Goal: Information Seeking & Learning: Check status

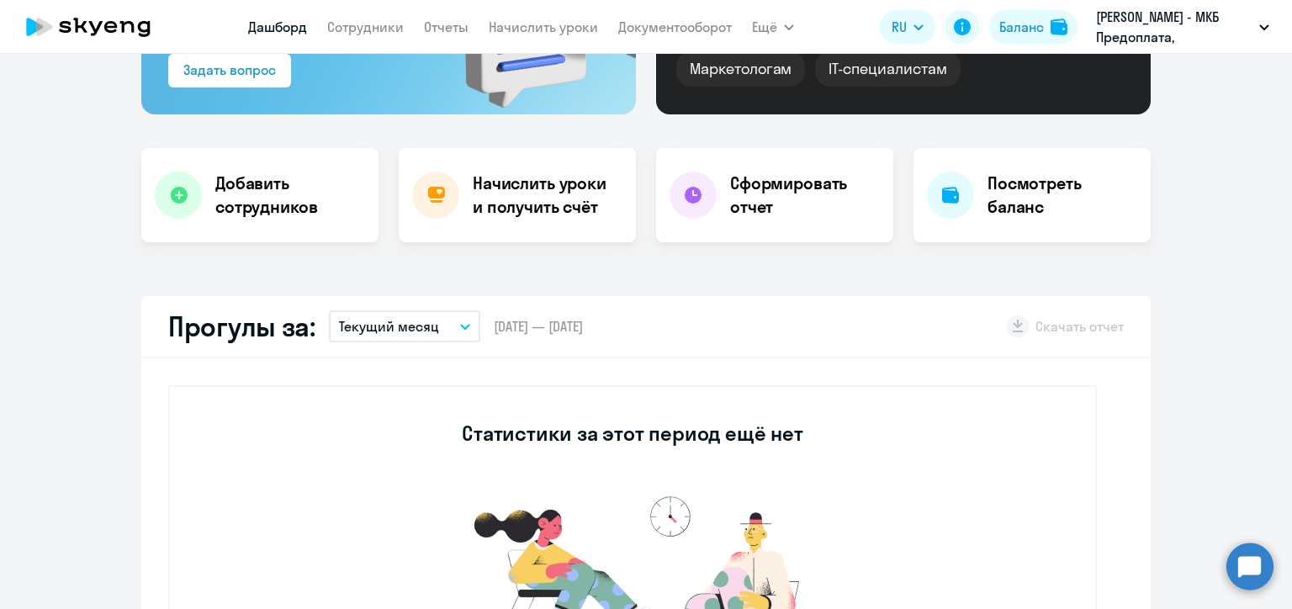
scroll to position [336, 0]
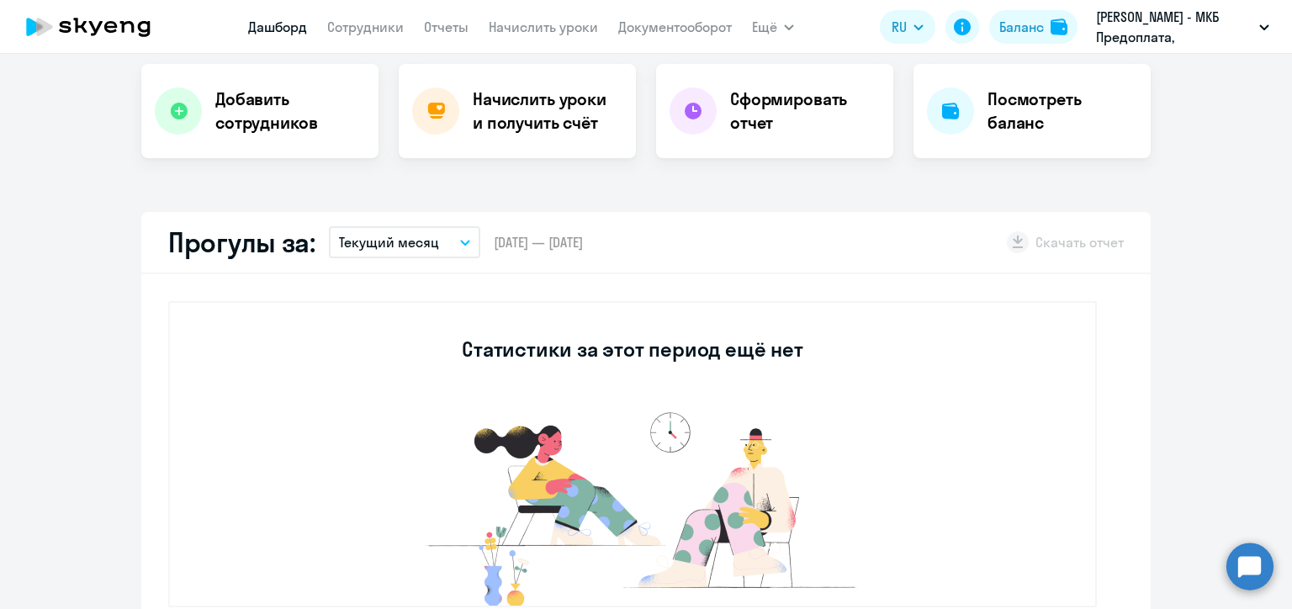
select select "30"
click at [432, 246] on button "Текущий месяц" at bounding box center [404, 242] width 151 height 32
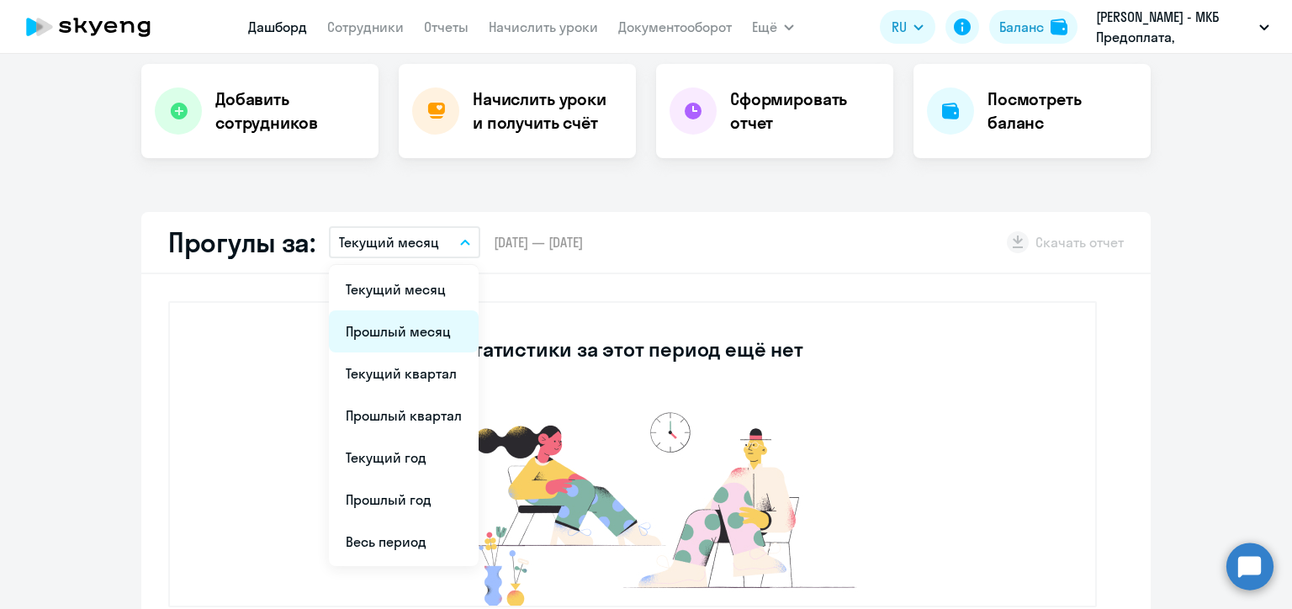
click at [437, 331] on li "Прошлый месяц" at bounding box center [404, 331] width 150 height 42
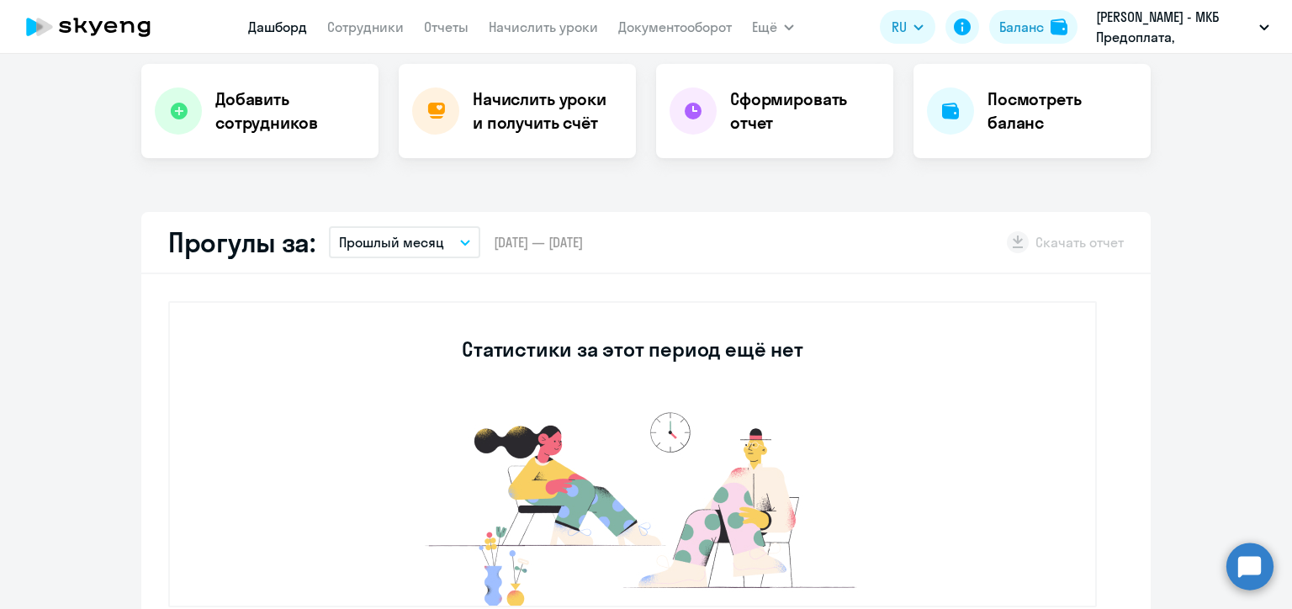
scroll to position [0, 0]
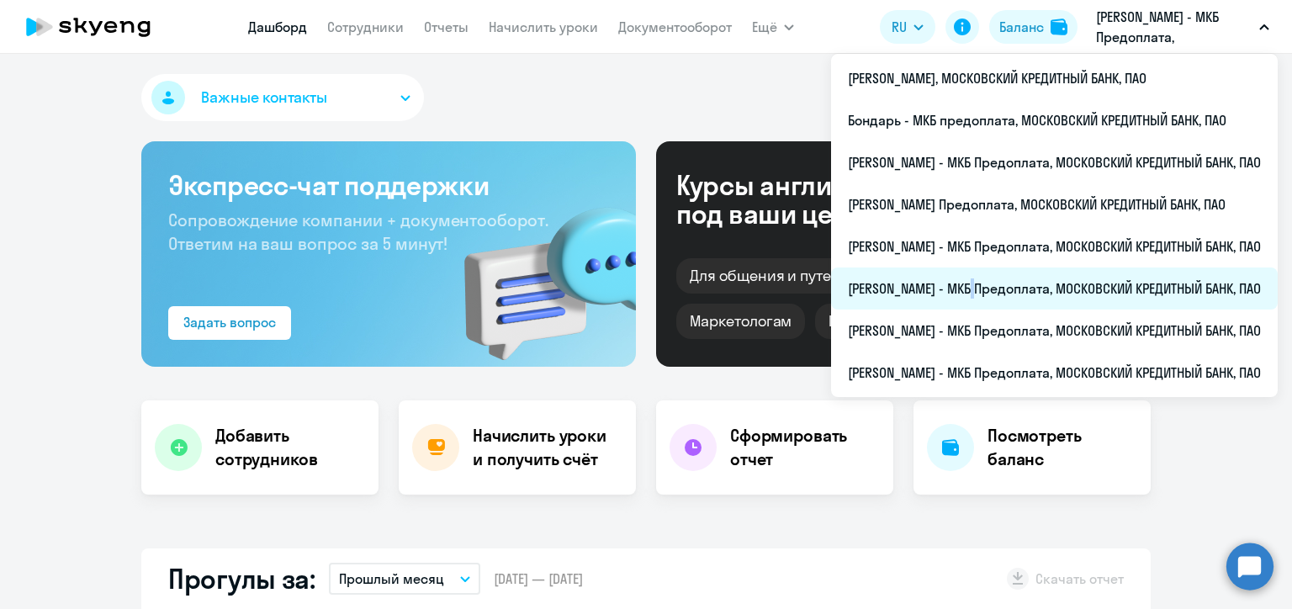
click at [975, 288] on li "[PERSON_NAME] - МКБ Предоплата, МОСКОВСКИЙ КРЕДИТНЫЙ БАНК, ПАО" at bounding box center [1054, 288] width 447 height 42
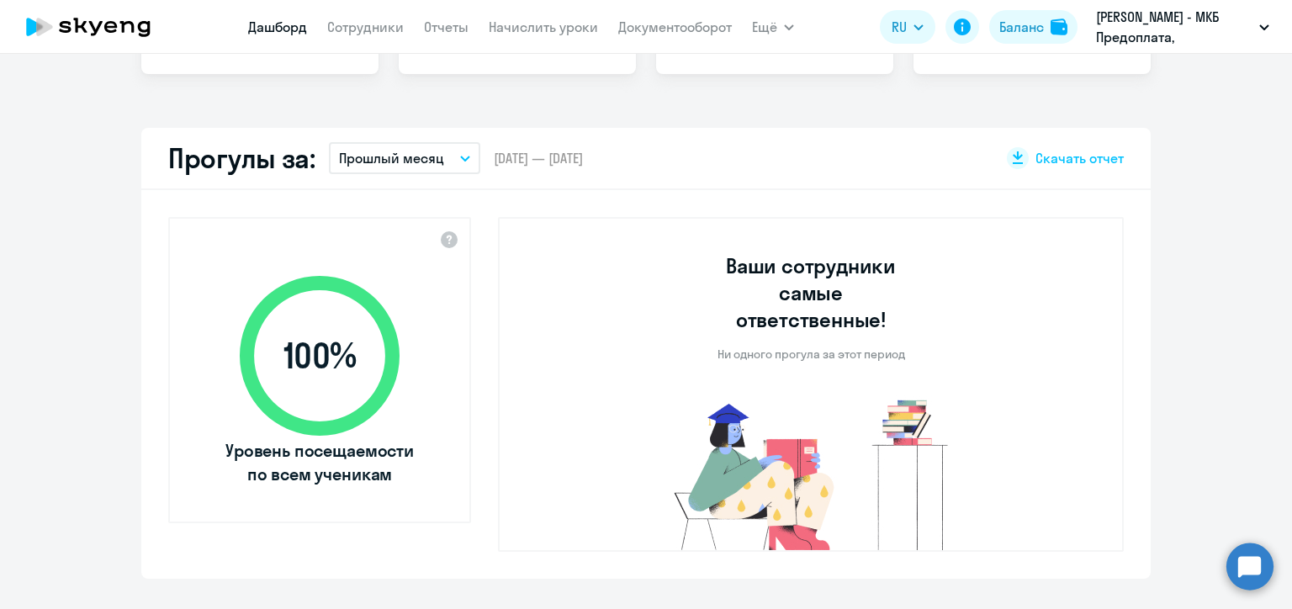
select select "30"
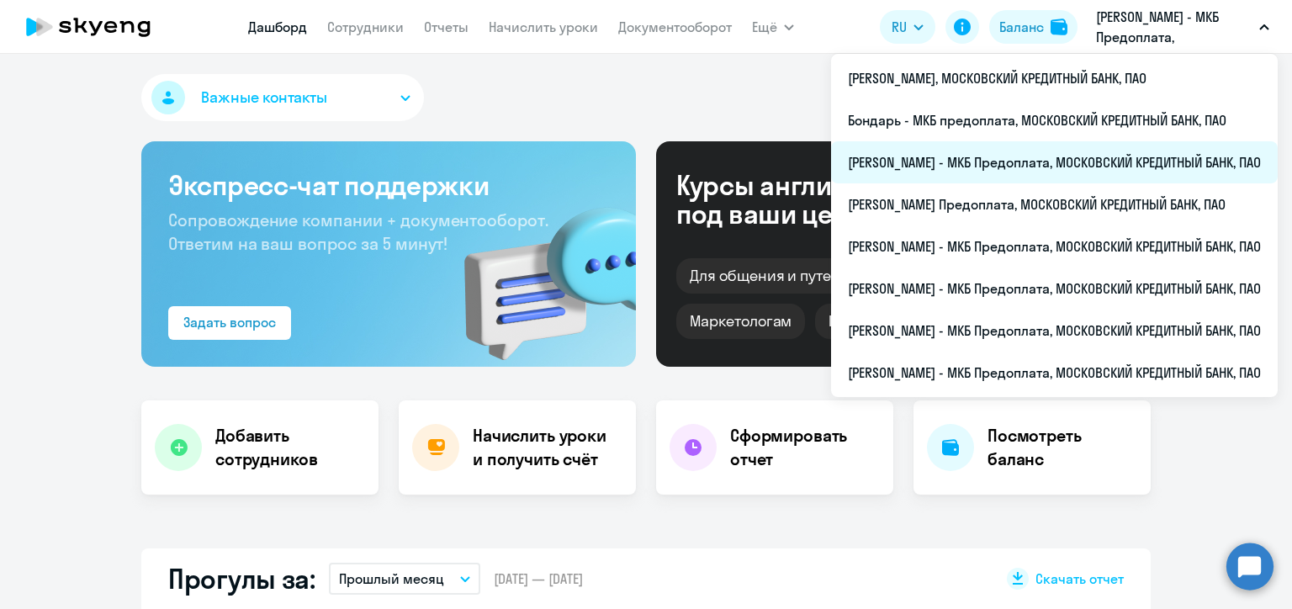
click at [999, 169] on li "[PERSON_NAME] - МКБ Предоплата, МОСКОВСКИЙ КРЕДИТНЫЙ БАНК, ПАО" at bounding box center [1054, 162] width 447 height 42
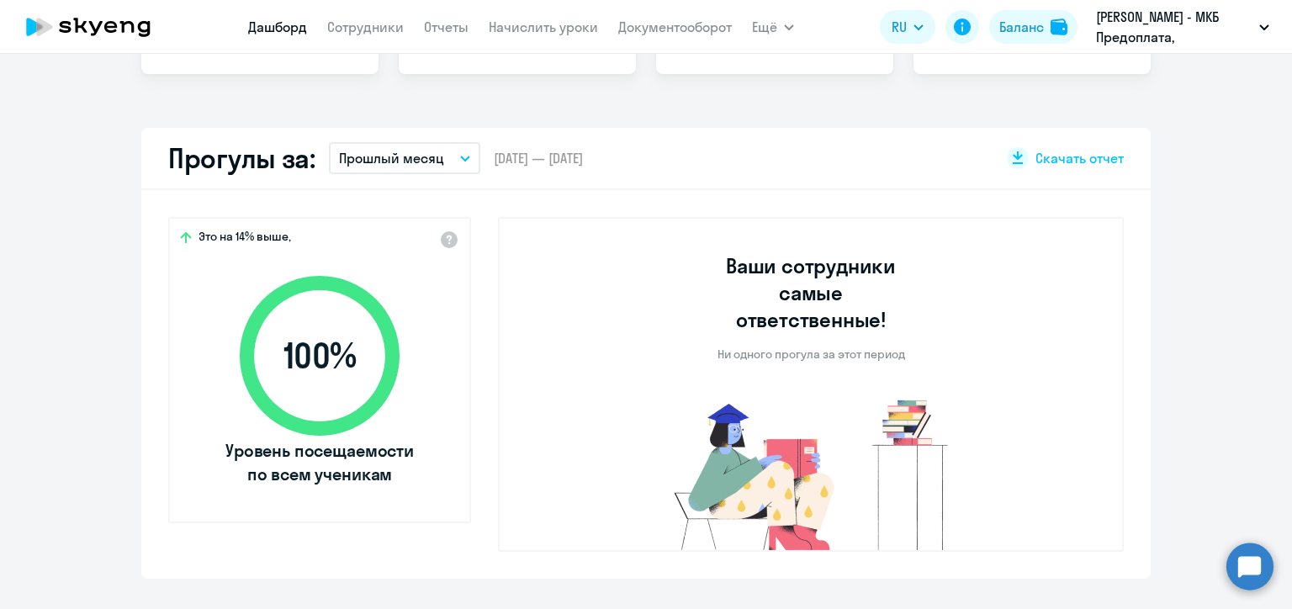
select select "30"
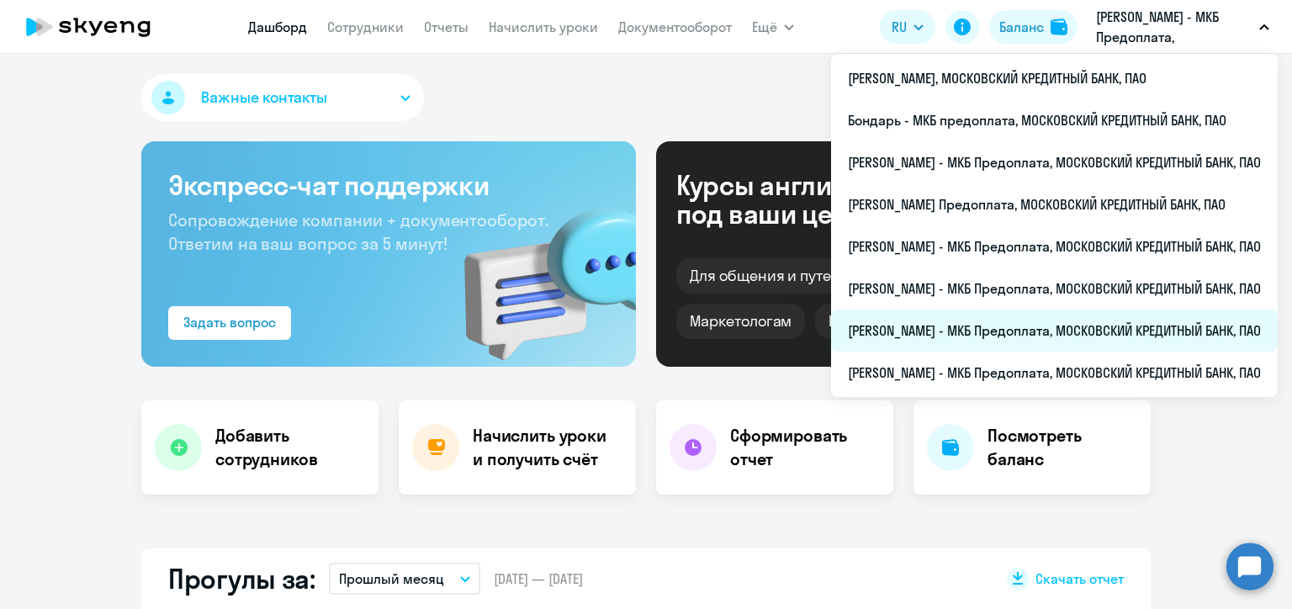
click at [956, 326] on li "[PERSON_NAME] - МКБ Предоплата, МОСКОВСКИЙ КРЕДИТНЫЙ БАНК, ПАО" at bounding box center [1054, 330] width 447 height 42
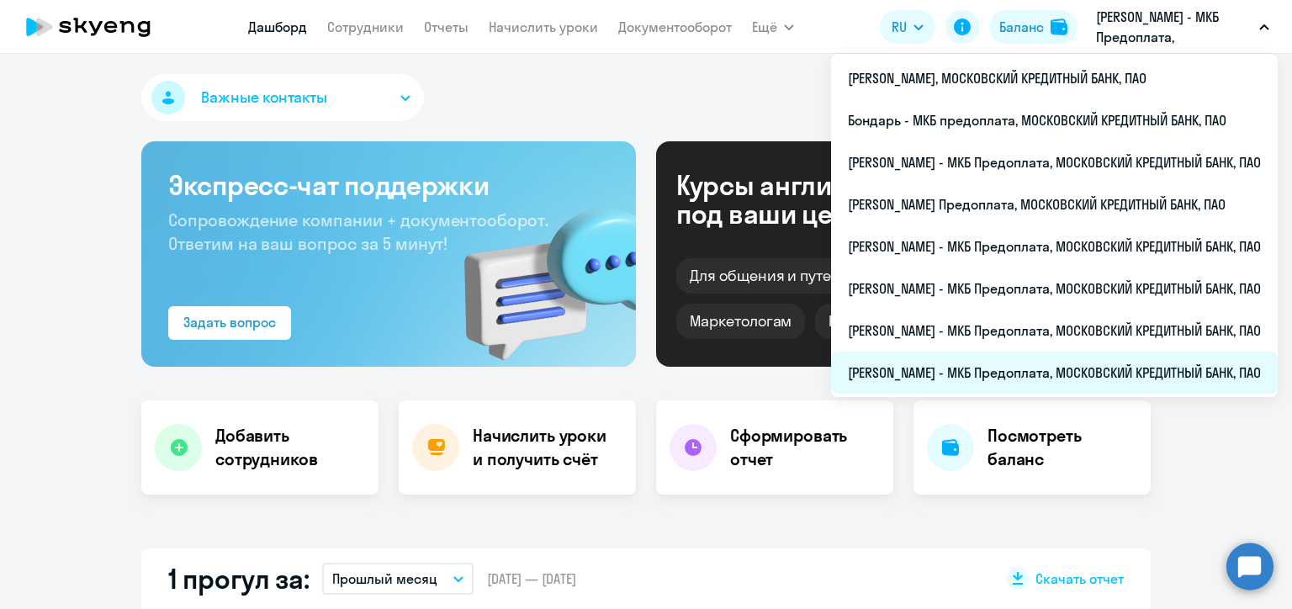
click at [985, 370] on li "[PERSON_NAME] - МКБ Предоплата, МОСКОВСКИЙ КРЕДИТНЫЙ БАНК, ПАО" at bounding box center [1054, 373] width 447 height 42
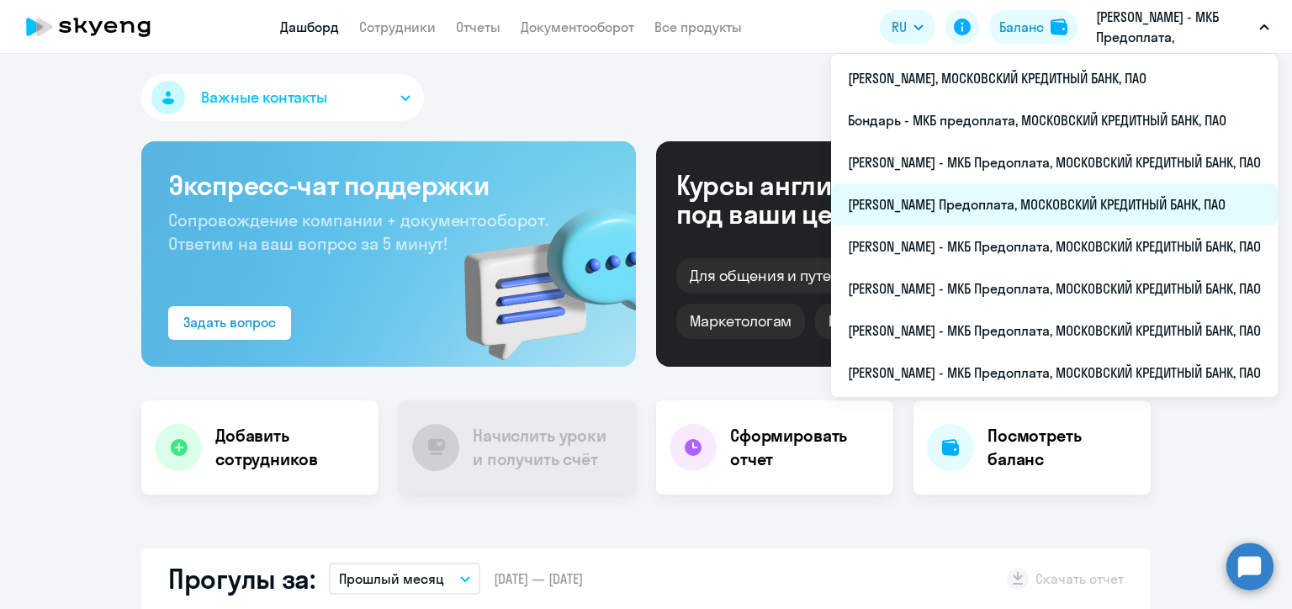
click at [898, 213] on li "[PERSON_NAME] Предоплата, МОСКОВСКИЙ КРЕДИТНЫЙ БАНК, ПАО" at bounding box center [1054, 204] width 447 height 42
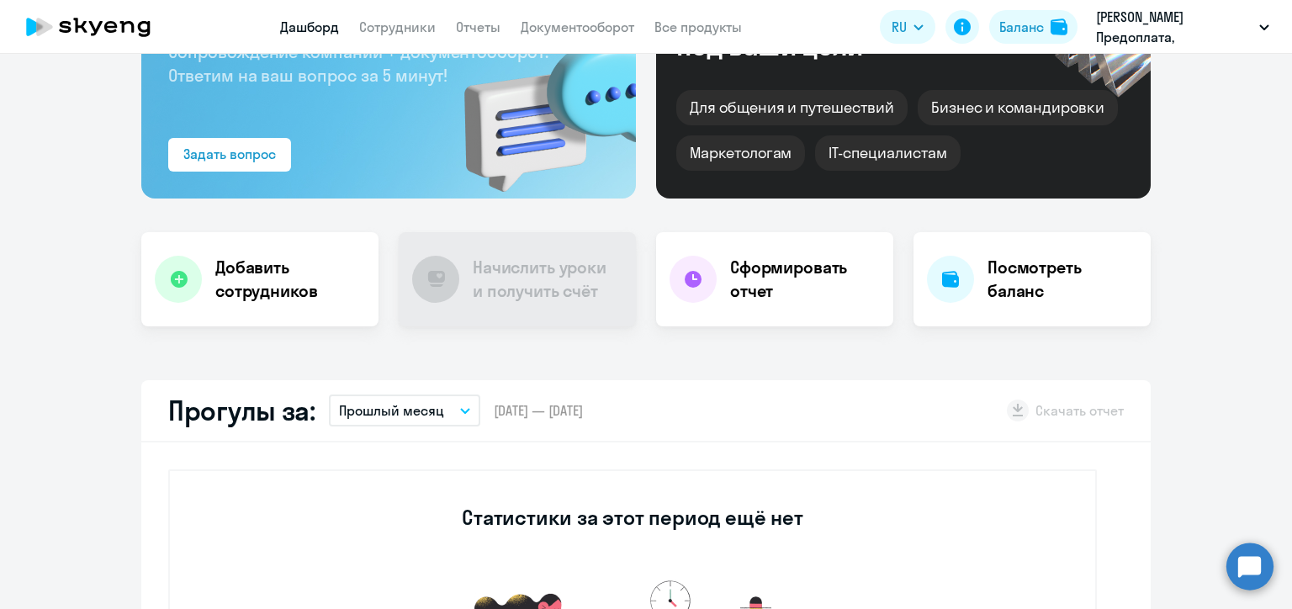
scroll to position [252, 0]
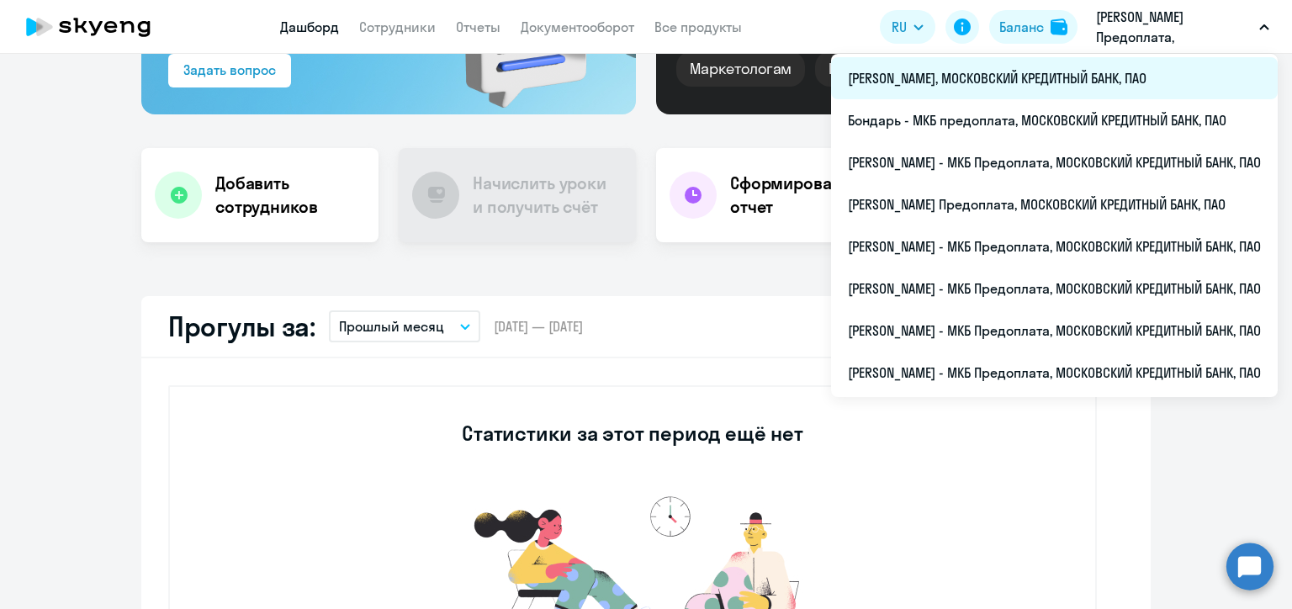
click at [899, 82] on li "[PERSON_NAME], МОСКОВСКИЙ КРЕДИТНЫЙ БАНК, ПАО" at bounding box center [1054, 78] width 447 height 42
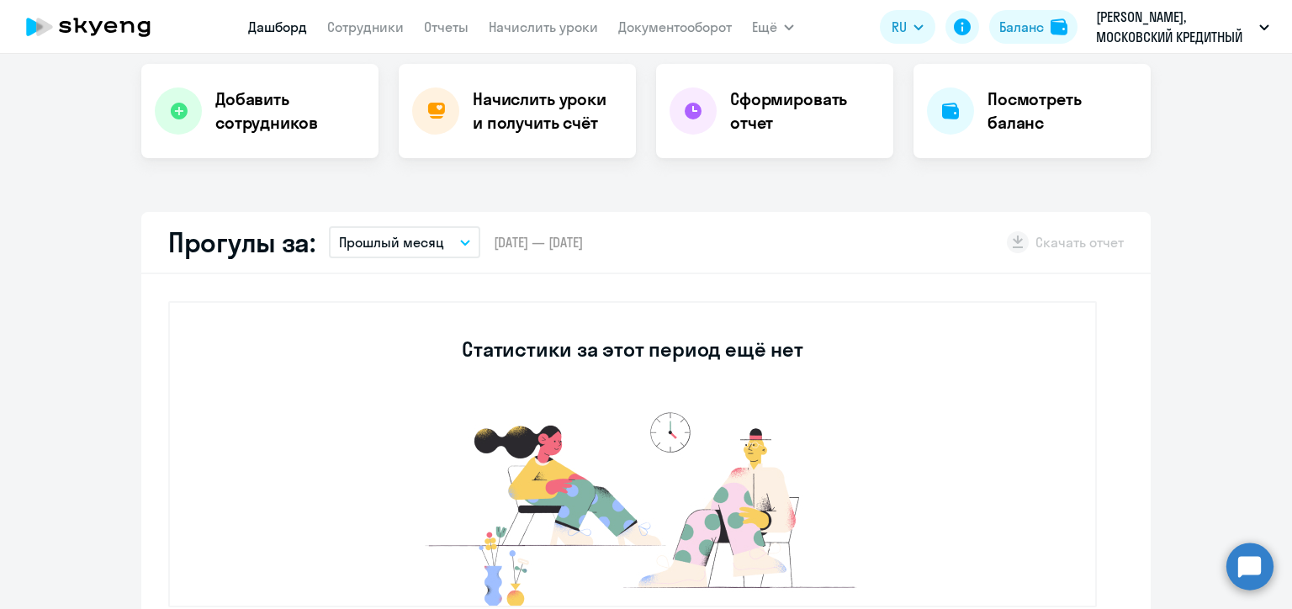
scroll to position [420, 0]
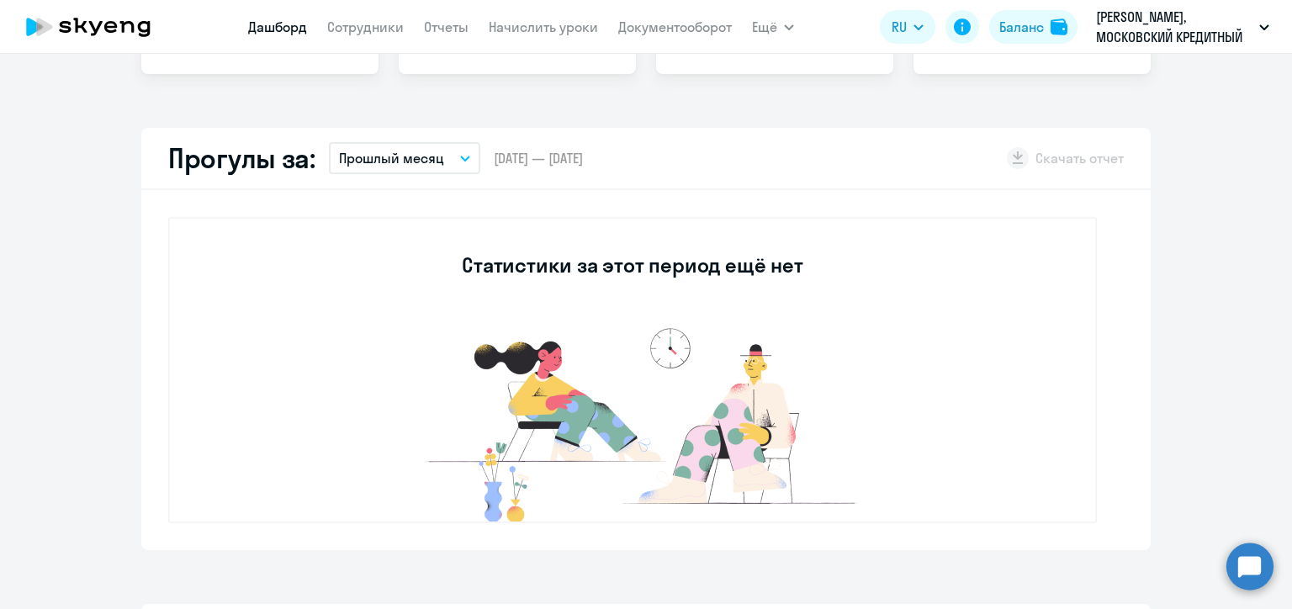
click at [434, 163] on button "Прошлый месяц" at bounding box center [404, 158] width 151 height 32
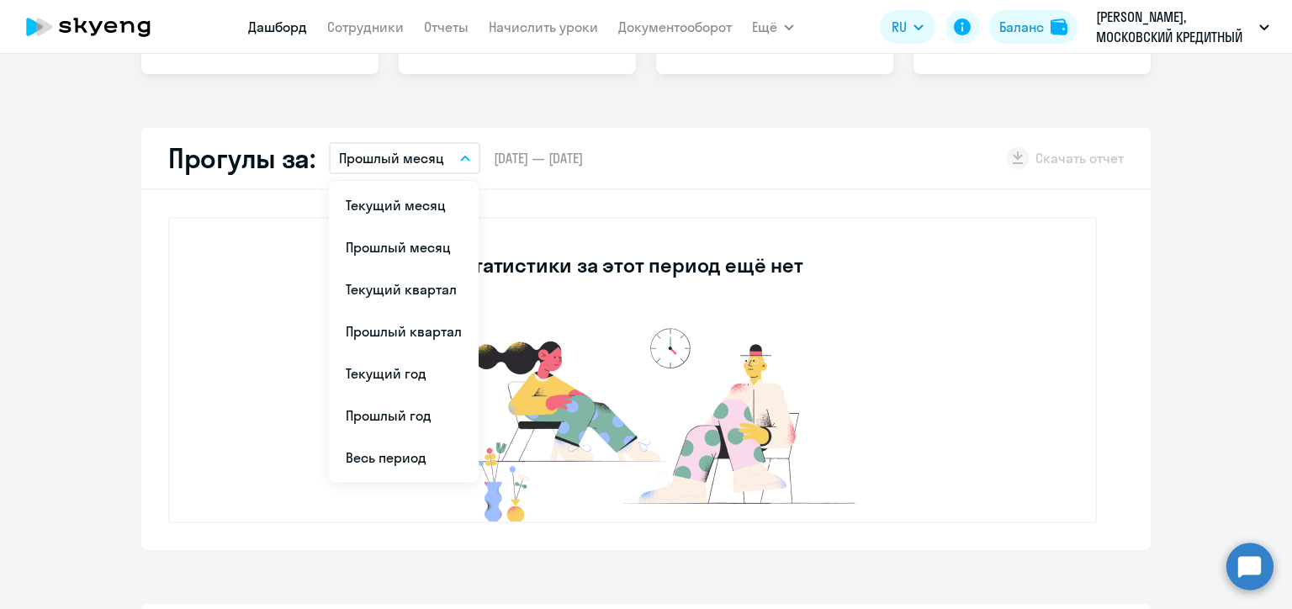
click at [809, 156] on div "Прогулы за: Прошлый месяц Текущий месяц Прошлый месяц Текущий квартал [GEOGRAPH…" at bounding box center [645, 159] width 1009 height 62
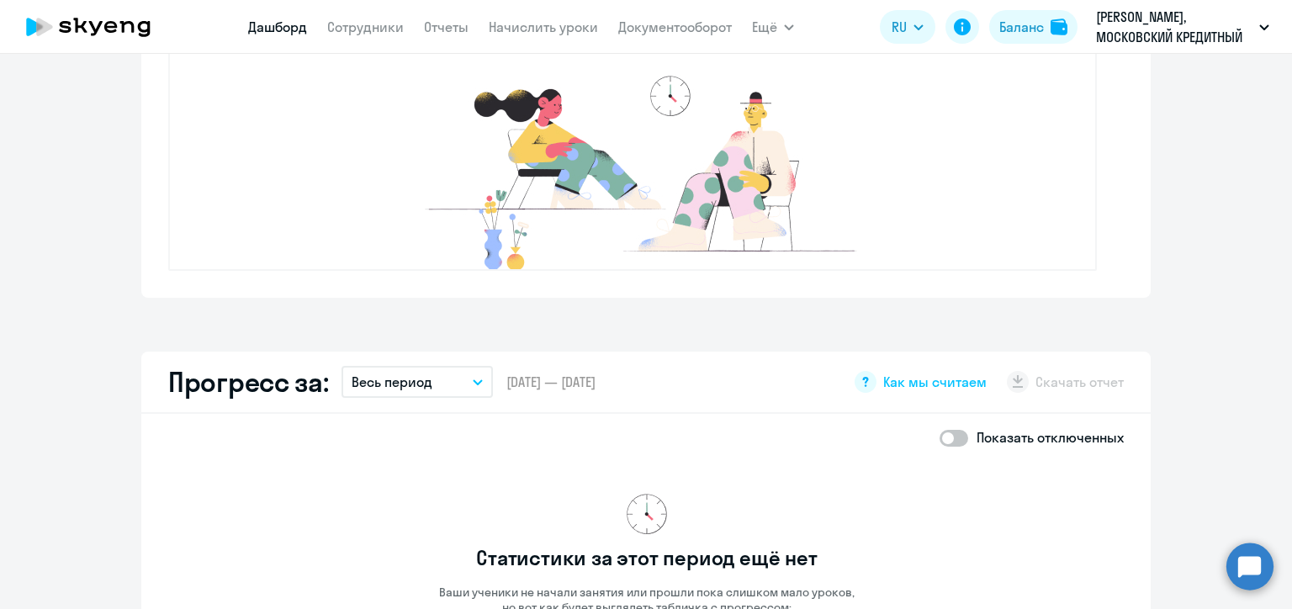
scroll to position [336, 0]
